Goal: Task Accomplishment & Management: Use online tool/utility

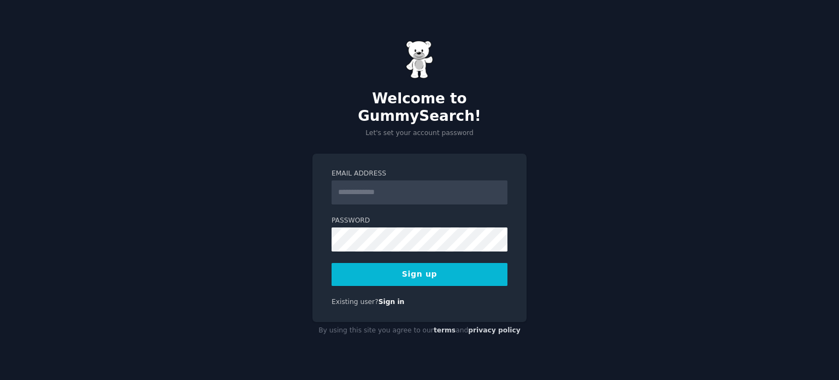
type input "**********"
click at [364, 263] on button "Sign up" at bounding box center [419, 274] width 176 height 23
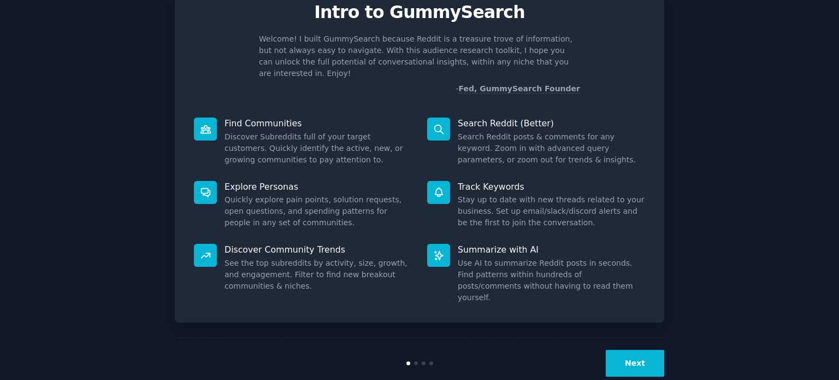
click at [629, 350] on button "Next" at bounding box center [635, 363] width 58 height 27
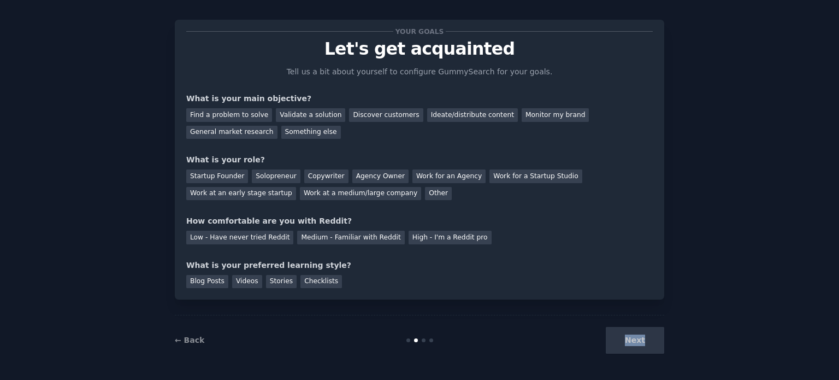
click at [629, 340] on div "Next" at bounding box center [582, 340] width 163 height 27
click at [524, 117] on div "Monitor my brand" at bounding box center [555, 115] width 67 height 14
click at [241, 114] on div "Find a problem to solve" at bounding box center [229, 115] width 86 height 14
click at [522, 111] on div "Monitor my brand" at bounding box center [555, 115] width 67 height 14
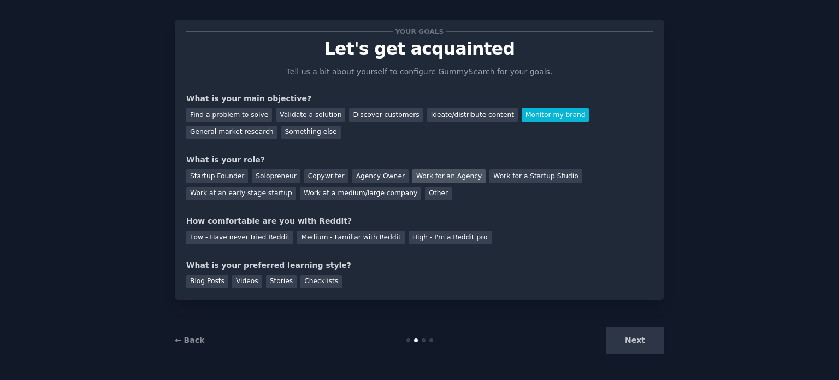
click at [439, 179] on div "Work for an Agency" at bounding box center [448, 176] width 73 height 14
click at [358, 237] on div "Medium - Familiar with Reddit" at bounding box center [350, 237] width 107 height 14
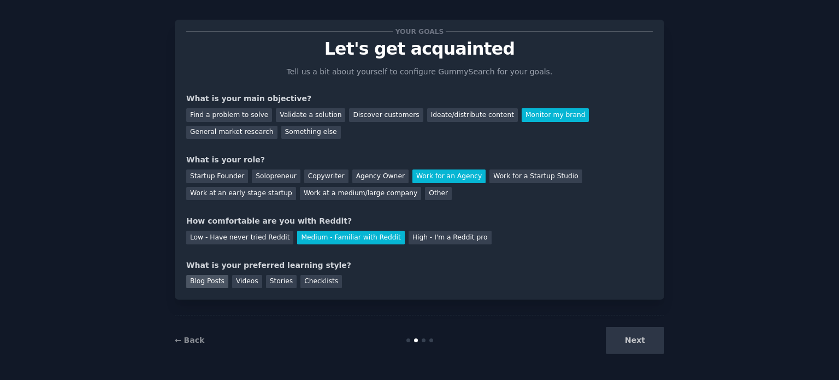
click at [210, 281] on div "Blog Posts" at bounding box center [207, 282] width 42 height 14
click at [627, 334] on button "Next" at bounding box center [635, 340] width 58 height 27
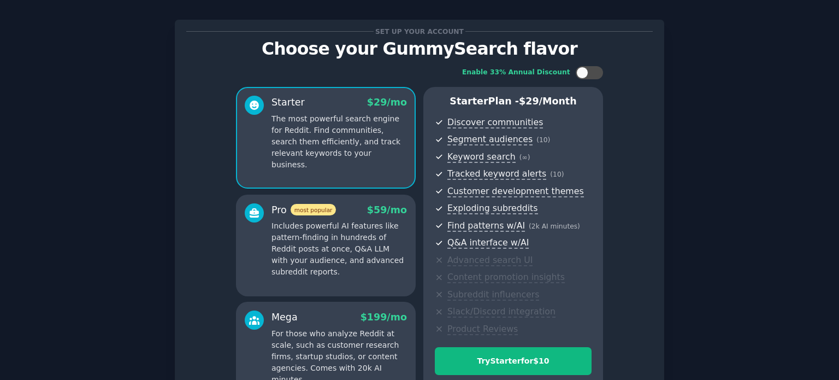
scroll to position [138, 0]
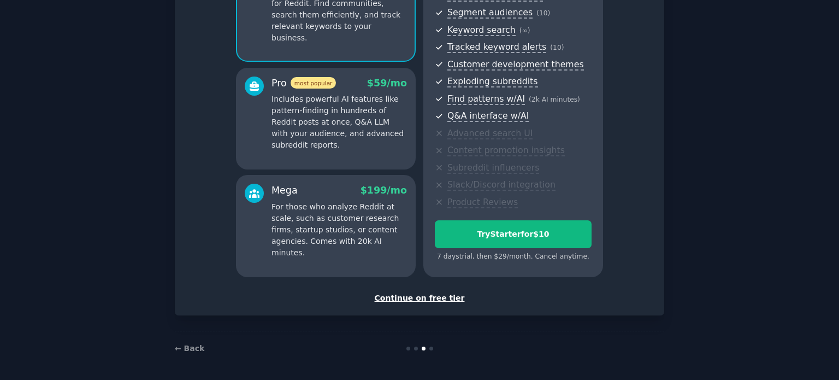
click at [429, 296] on div "Continue on free tier" at bounding box center [419, 297] width 466 height 11
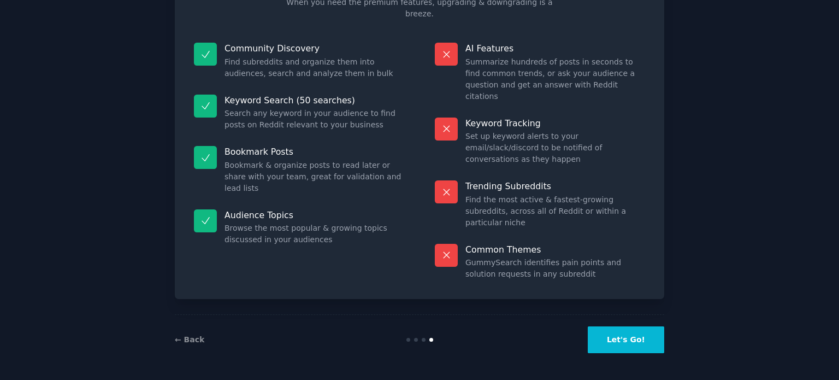
scroll to position [45, 0]
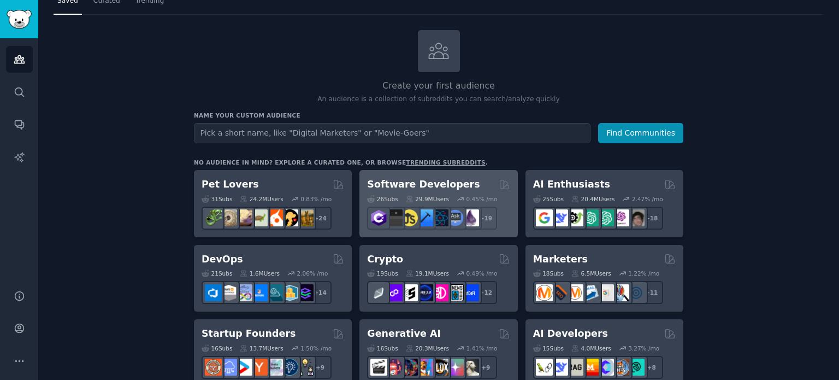
scroll to position [37, 0]
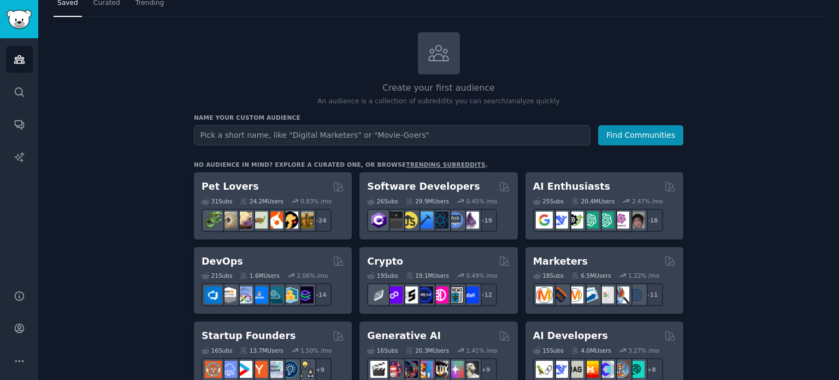
click at [375, 139] on input "text" at bounding box center [392, 135] width 396 height 20
type input "subscription fatigue"
click at [598, 125] on button "Find Communities" at bounding box center [640, 135] width 85 height 20
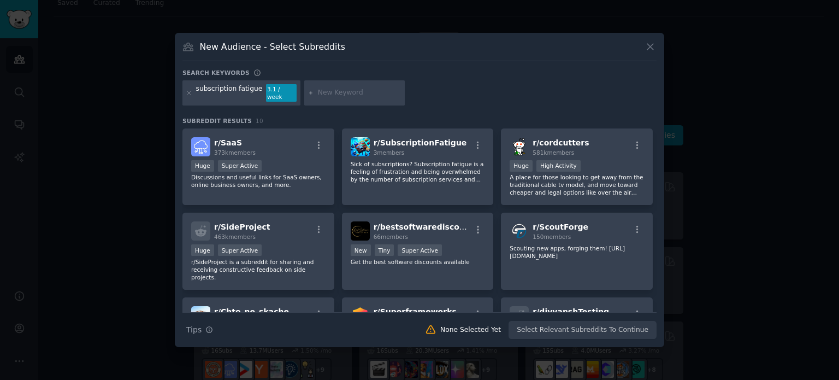
click at [351, 90] on input "text" at bounding box center [359, 93] width 83 height 10
type input "subscription manager"
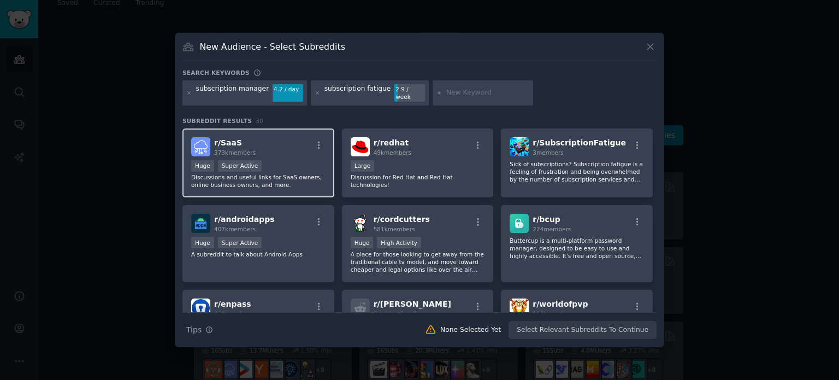
click at [274, 160] on div "Huge Super Active" at bounding box center [258, 167] width 134 height 14
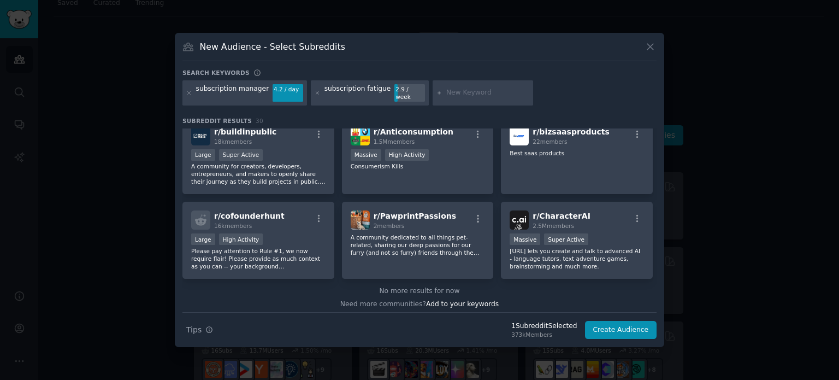
scroll to position [677, 0]
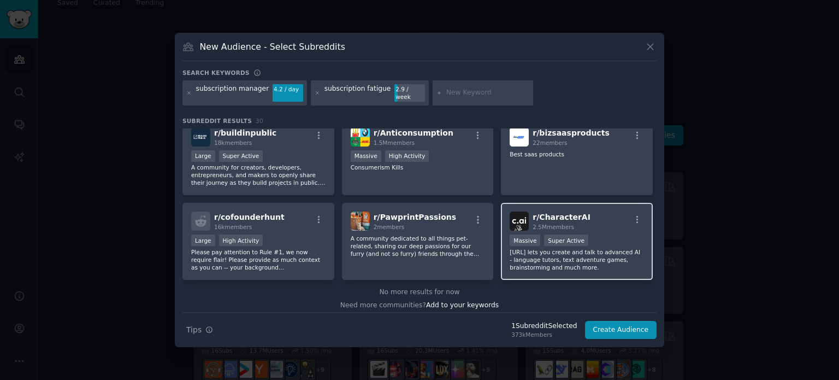
click at [535, 261] on p "Character.AI lets you create and talk to advanced AI - language tutors, text ad…" at bounding box center [577, 259] width 134 height 23
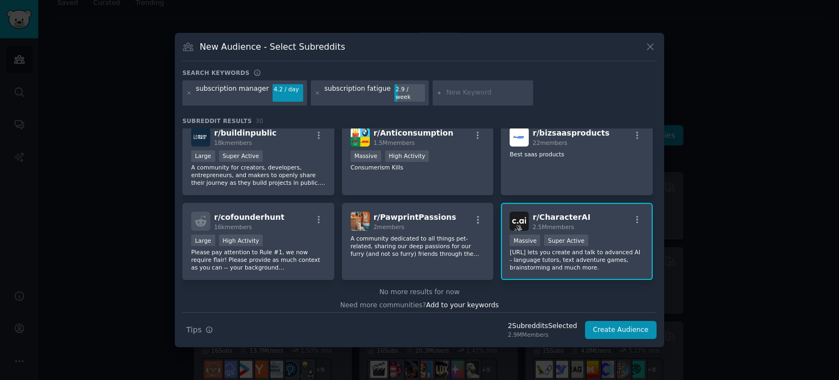
click at [596, 250] on p "Character.AI lets you create and talk to advanced AI - language tutors, text ad…" at bounding box center [577, 259] width 134 height 23
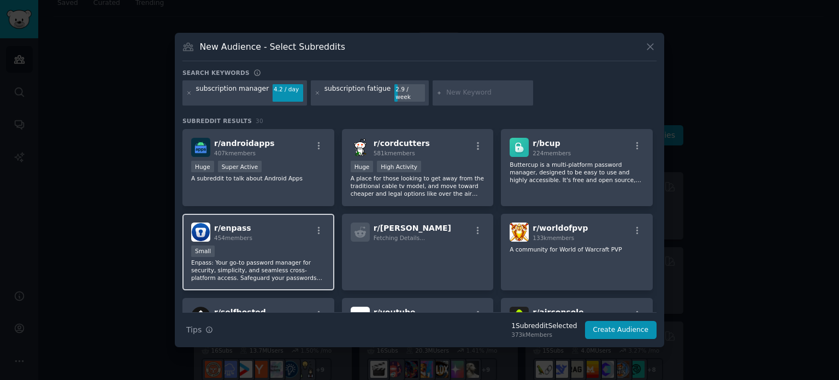
scroll to position [0, 0]
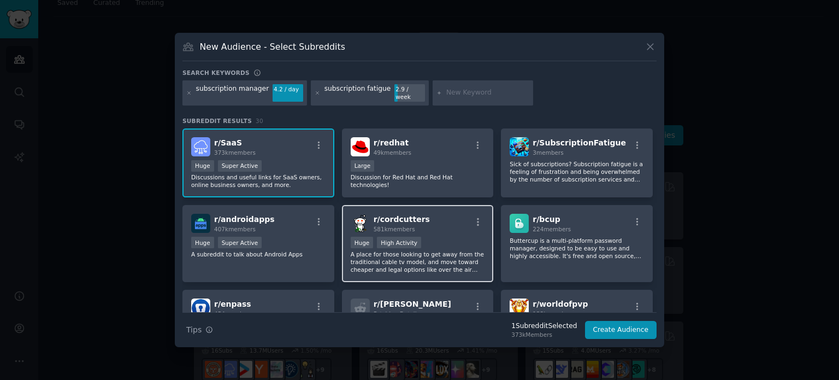
click at [454, 236] on div "100,000 - 1,000,000 members Huge High Activity" at bounding box center [418, 243] width 134 height 14
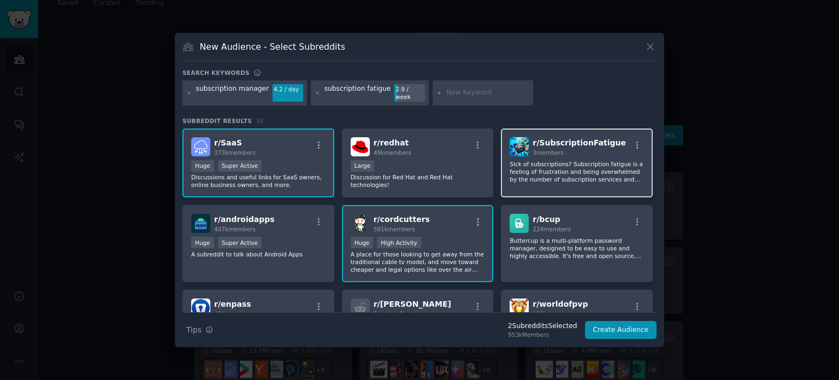
click at [557, 183] on div "r/ SubscriptionFatigue 3 members Sick of subscriptions? Subscription fatigue is…" at bounding box center [577, 162] width 152 height 69
click at [459, 250] on p "A place for those looking to get away from the traditional cable tv model, and …" at bounding box center [418, 261] width 134 height 23
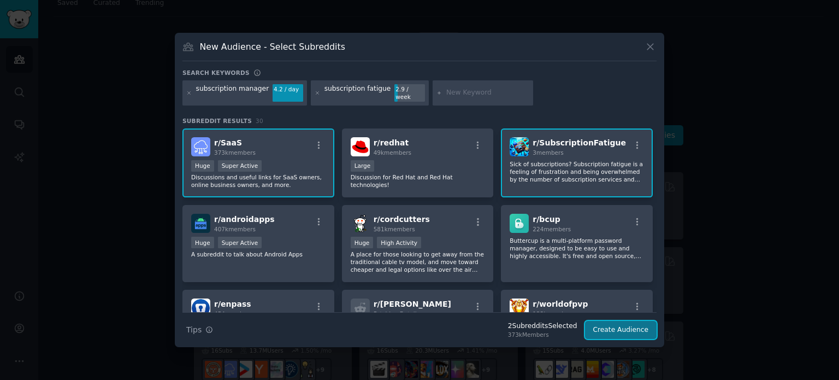
click at [612, 323] on button "Create Audience" at bounding box center [621, 330] width 72 height 19
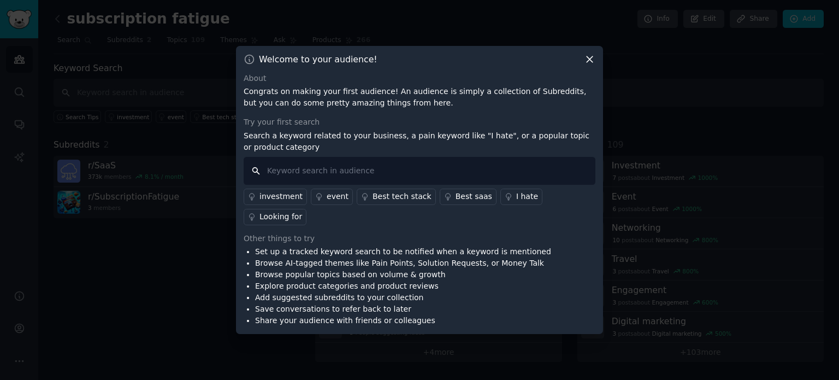
click at [371, 185] on input "text" at bounding box center [420, 171] width 352 height 28
type input "subscription fatigue"
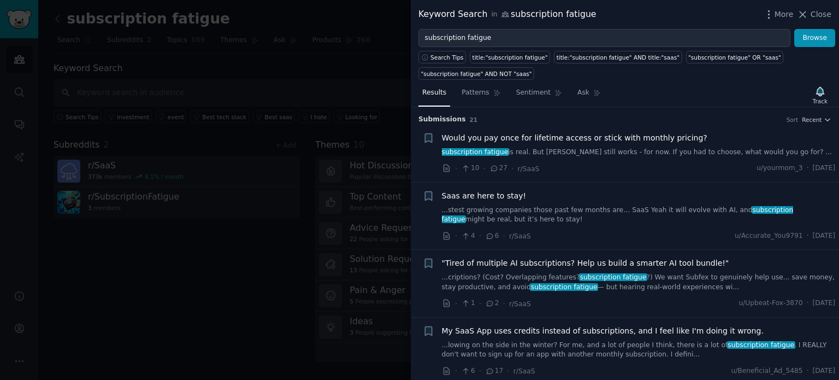
click at [815, 125] on li "+ Would you pay once for lifetime access or stick with monthly pricing? subscri…" at bounding box center [625, 153] width 428 height 57
click at [824, 120] on icon "button" at bounding box center [828, 120] width 8 height 8
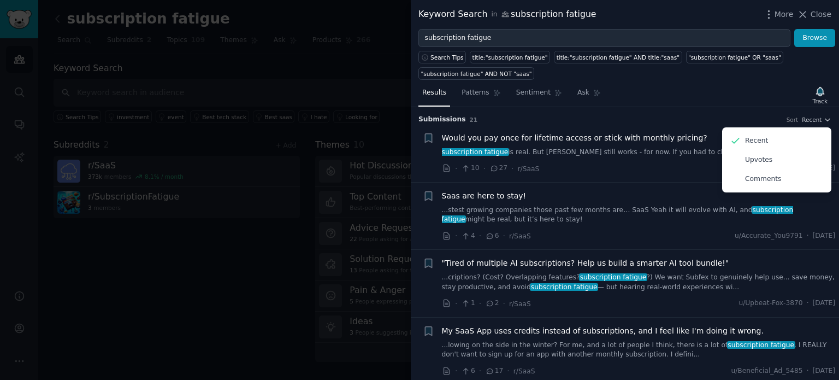
click at [782, 76] on div "Search Tips title:"subscription fatigue" title:"subscription fatigue" AND title…" at bounding box center [625, 63] width 428 height 33
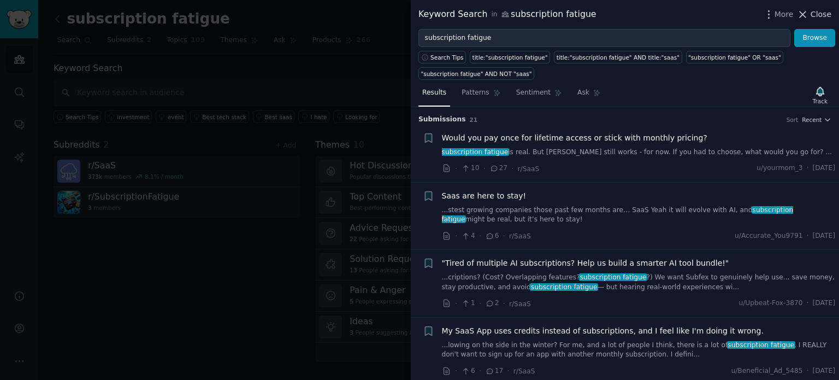
click at [808, 12] on icon at bounding box center [802, 14] width 11 height 11
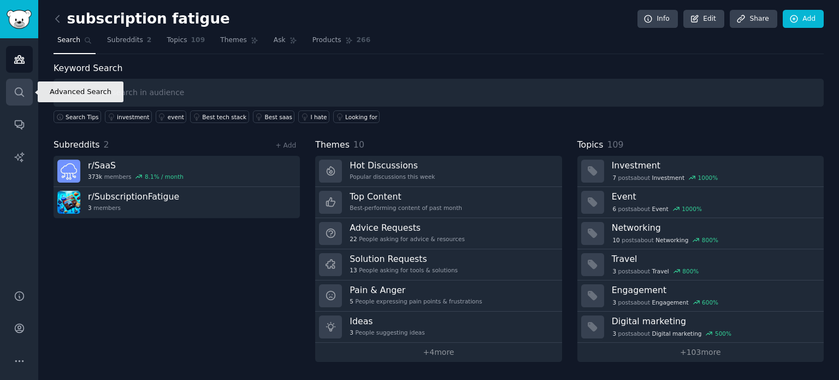
click at [22, 94] on icon "Sidebar" at bounding box center [19, 91] width 9 height 9
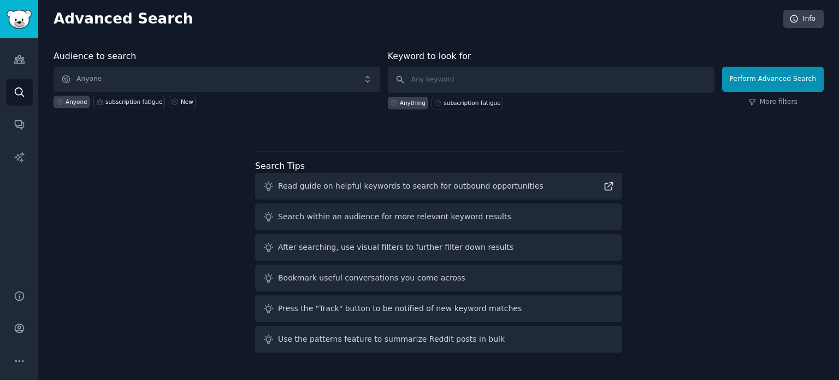
click at [173, 264] on div "Audience to search Anyone Anyone subscription fatigue New Keyword to look for A…" at bounding box center [439, 203] width 770 height 307
click at [15, 122] on icon "Sidebar" at bounding box center [19, 124] width 11 height 11
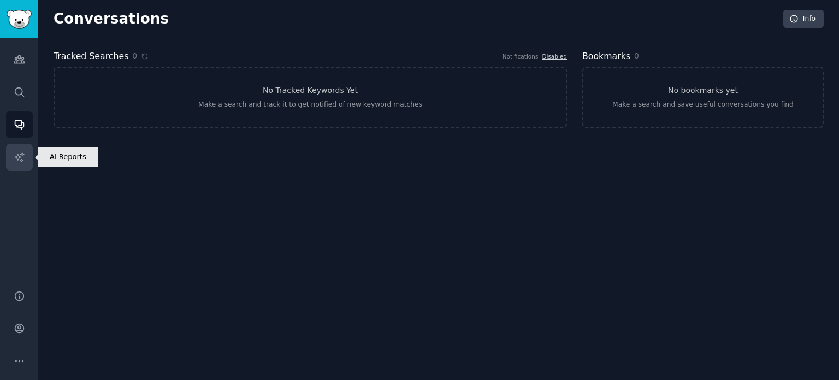
click at [15, 157] on icon "Sidebar" at bounding box center [18, 156] width 9 height 9
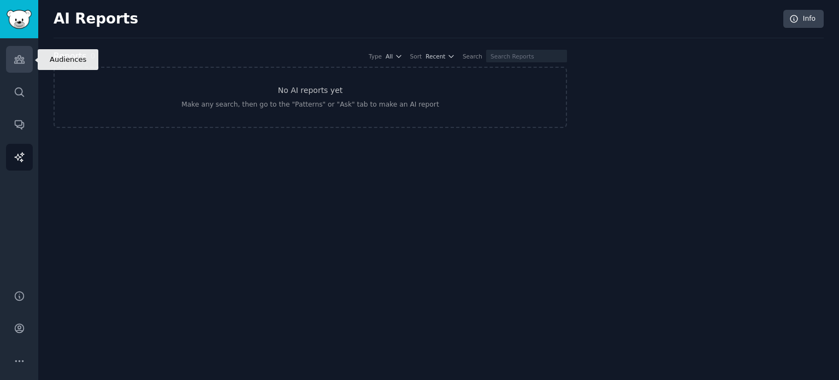
click at [17, 60] on icon "Sidebar" at bounding box center [19, 60] width 10 height 8
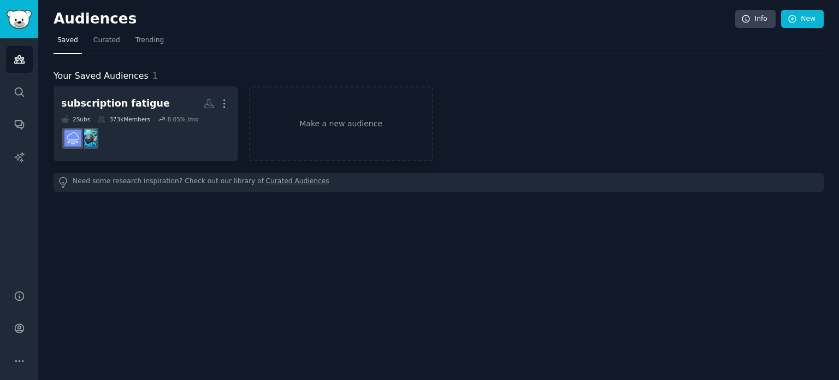
click at [281, 34] on nav "Saved Curated Trending" at bounding box center [439, 43] width 770 height 22
